Goal: Obtain resource: Download file/media

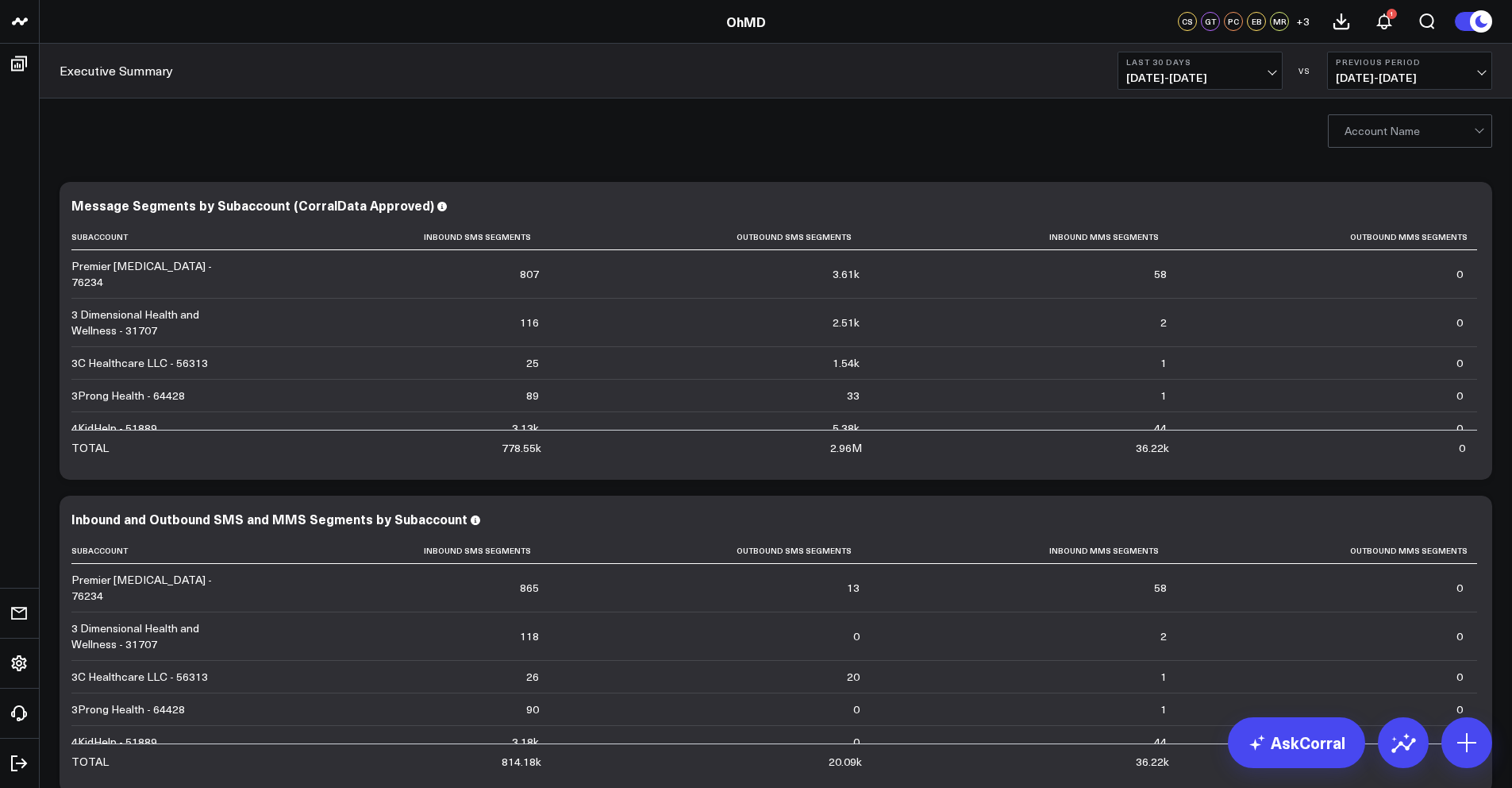
click at [1354, 114] on div "Account Name" at bounding box center [1410, 131] width 165 height 33
click at [1370, 133] on div at bounding box center [1408, 131] width 129 height 32
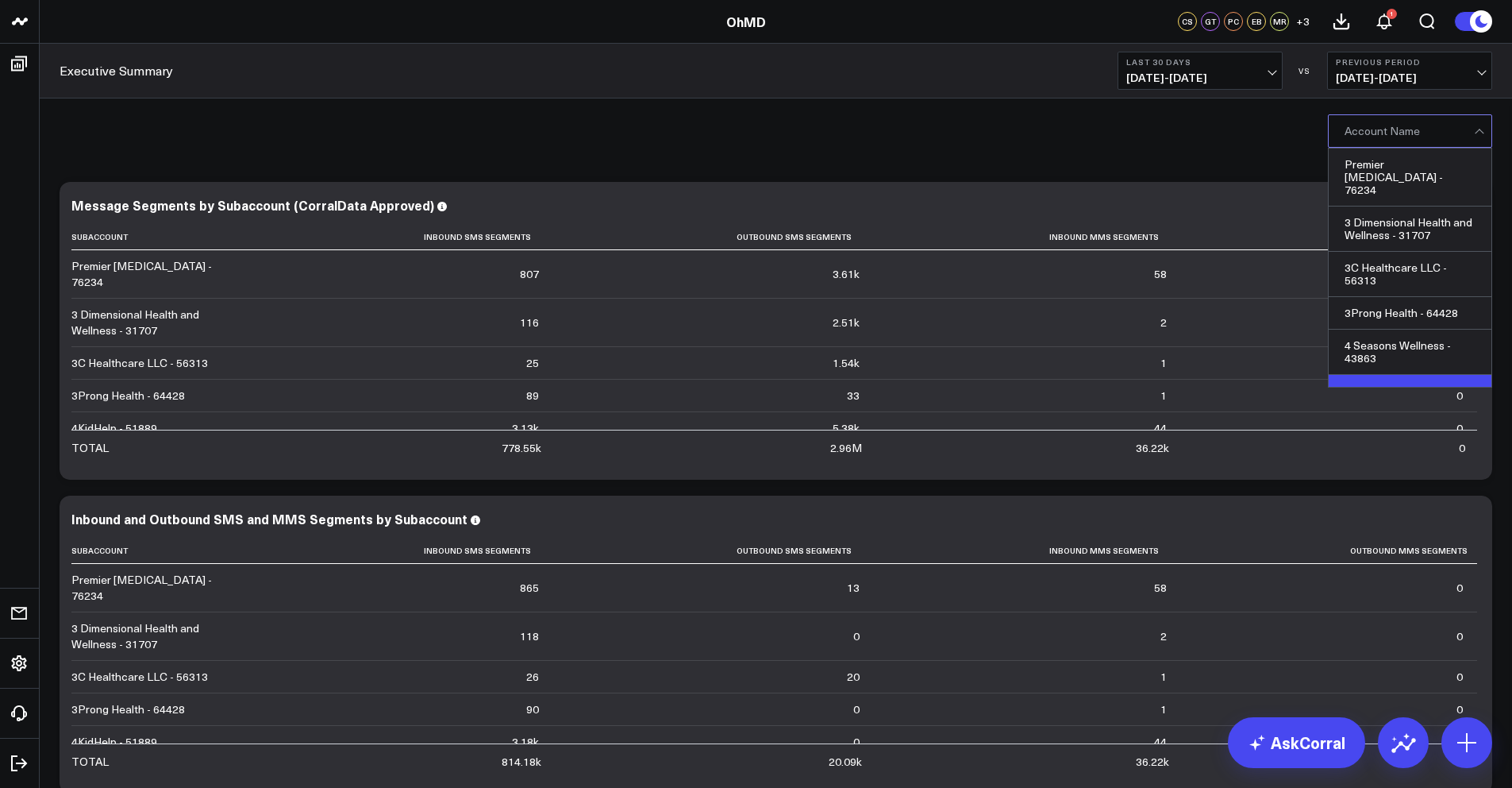
click at [1386, 375] on div "4KidHelp - 51889" at bounding box center [1410, 391] width 163 height 33
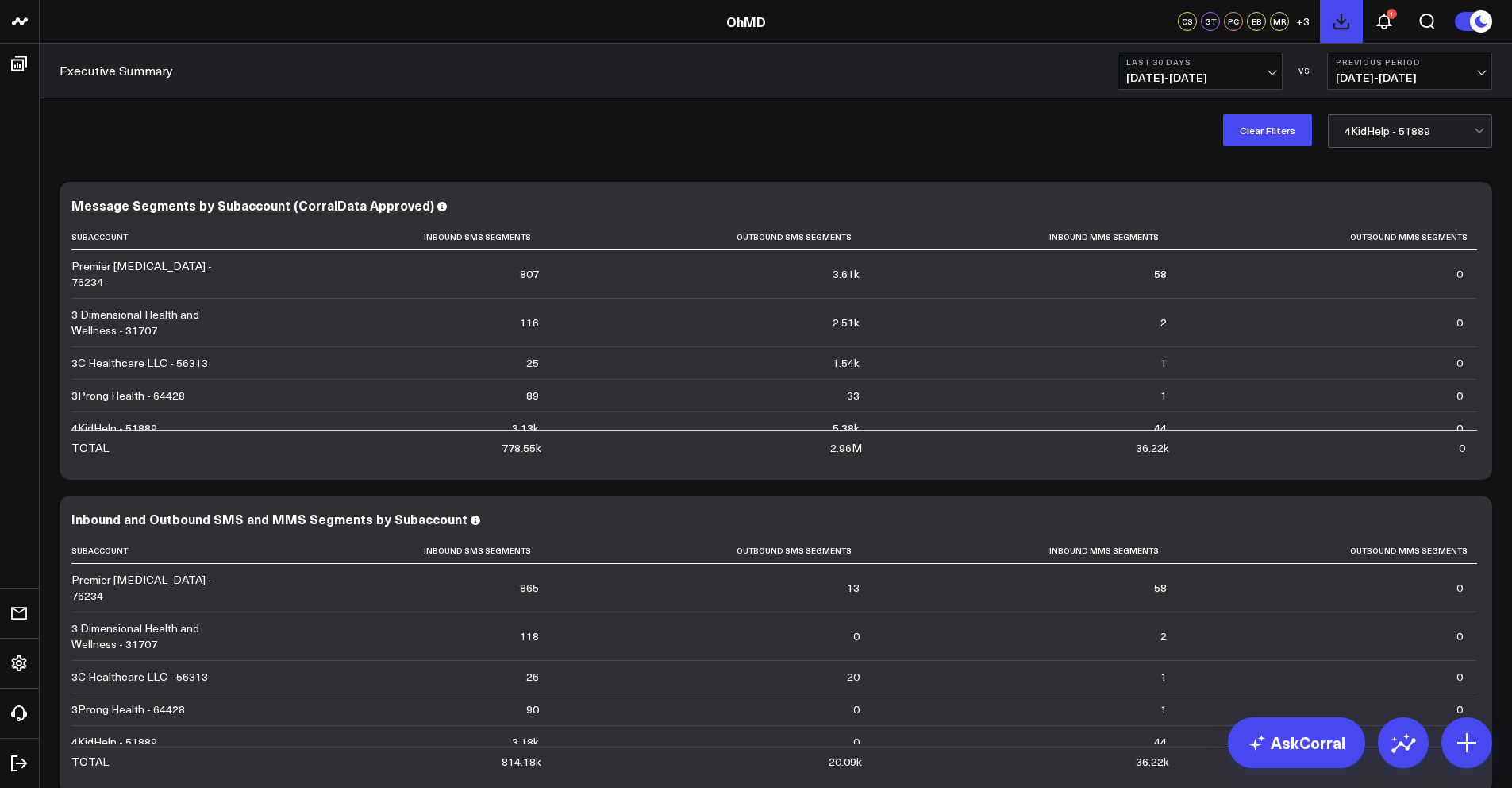
click at [1346, 26] on icon at bounding box center [1341, 21] width 19 height 19
click at [1342, 24] on icon at bounding box center [1341, 21] width 14 height 14
